Goal: Find specific page/section: Find specific page/section

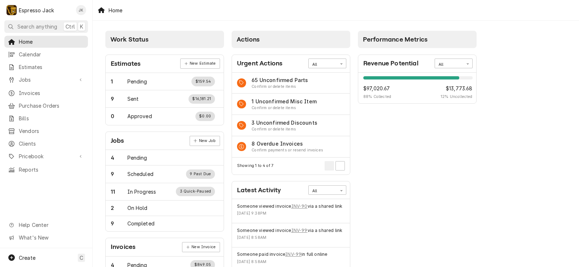
click at [176, 149] on div "Jobs New Job" at bounding box center [165, 141] width 118 height 18
click at [31, 94] on span "Invoices" at bounding box center [51, 93] width 65 height 8
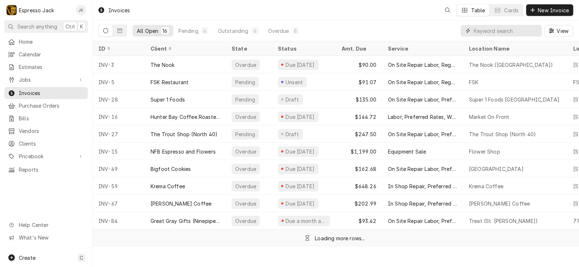
click at [499, 31] on input "Dynamic Content Wrapper" at bounding box center [505, 31] width 64 height 12
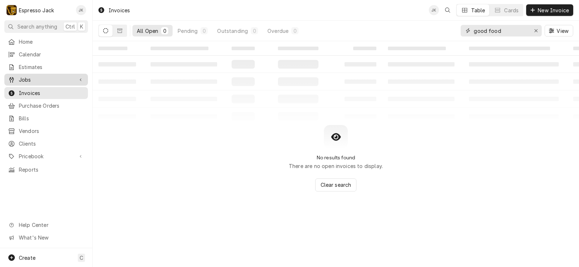
type input "good food"
click at [34, 76] on span "Jobs" at bounding box center [46, 80] width 55 height 8
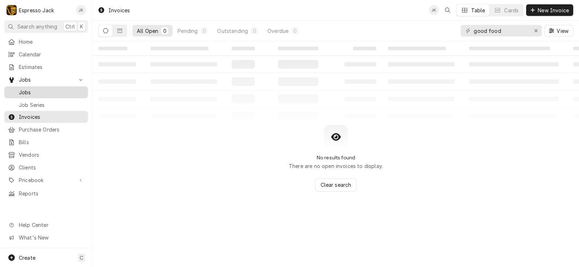
click at [30, 93] on span "Jobs" at bounding box center [51, 93] width 65 height 8
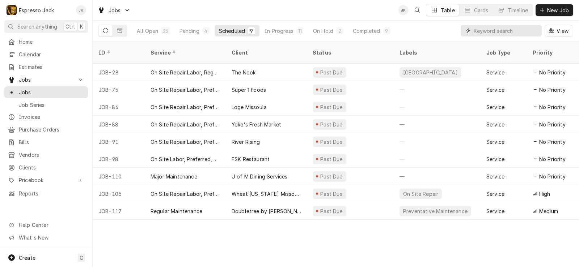
click at [483, 34] on input "Dynamic Content Wrapper" at bounding box center [505, 31] width 64 height 12
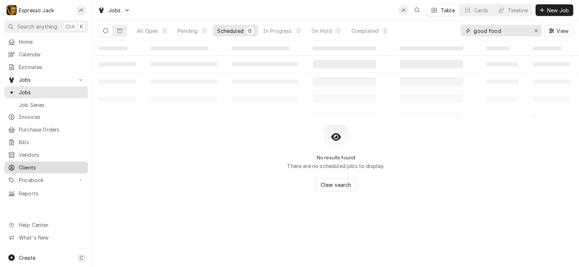
type input "good food"
click at [29, 167] on span "Clients" at bounding box center [51, 168] width 65 height 8
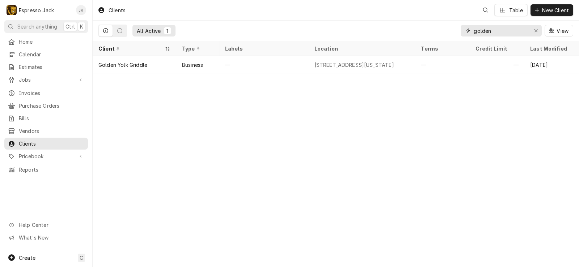
click at [504, 30] on input "golden" at bounding box center [500, 31] width 54 height 12
click at [537, 29] on div "Erase input" at bounding box center [535, 30] width 7 height 7
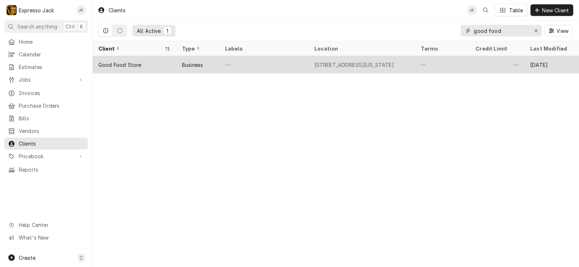
type input "good food"
click at [234, 65] on div "—" at bounding box center [263, 64] width 89 height 17
